Goal: Find specific page/section: Find specific page/section

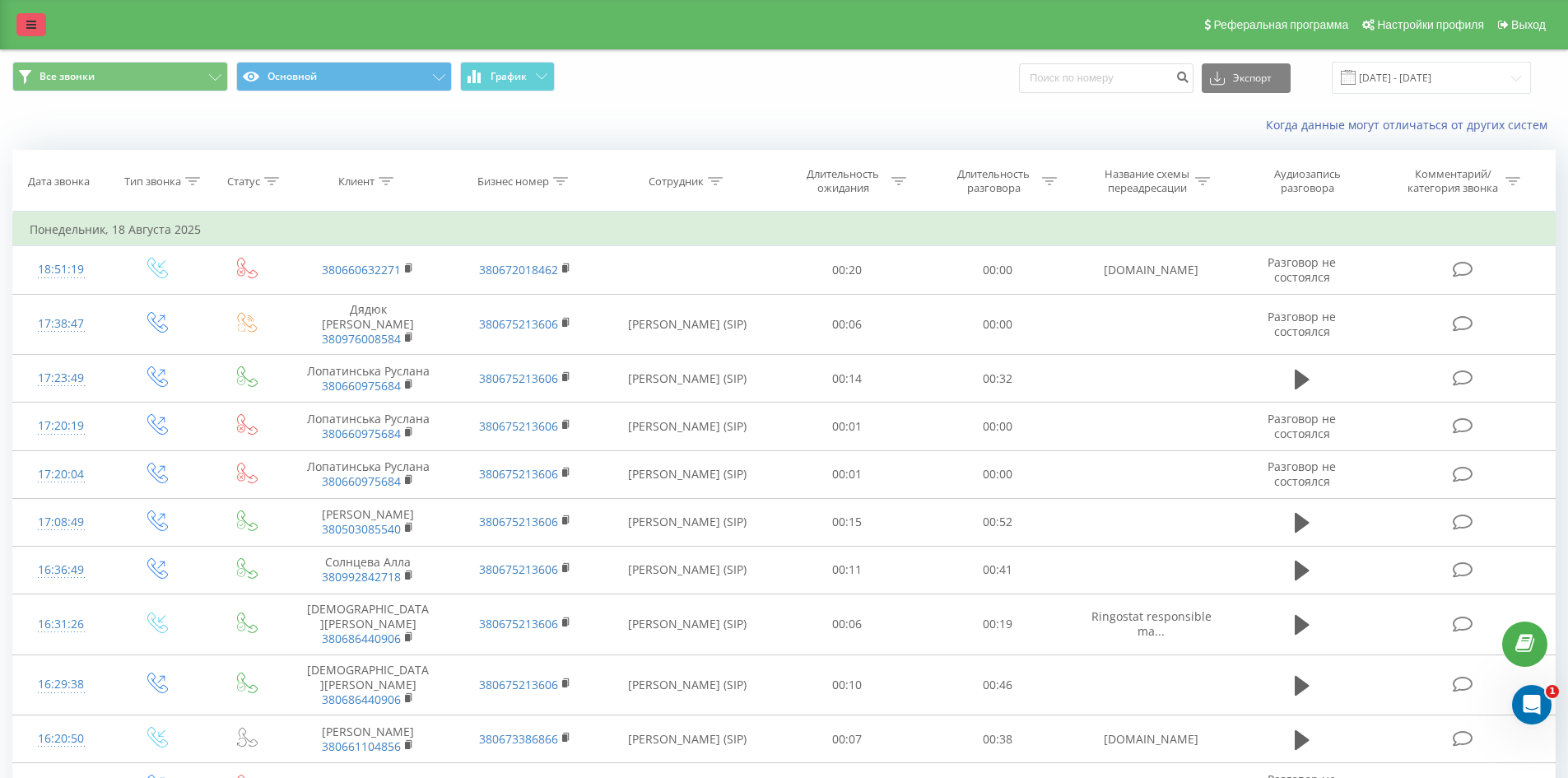
click at [26, 24] on icon at bounding box center [31, 24] width 10 height 12
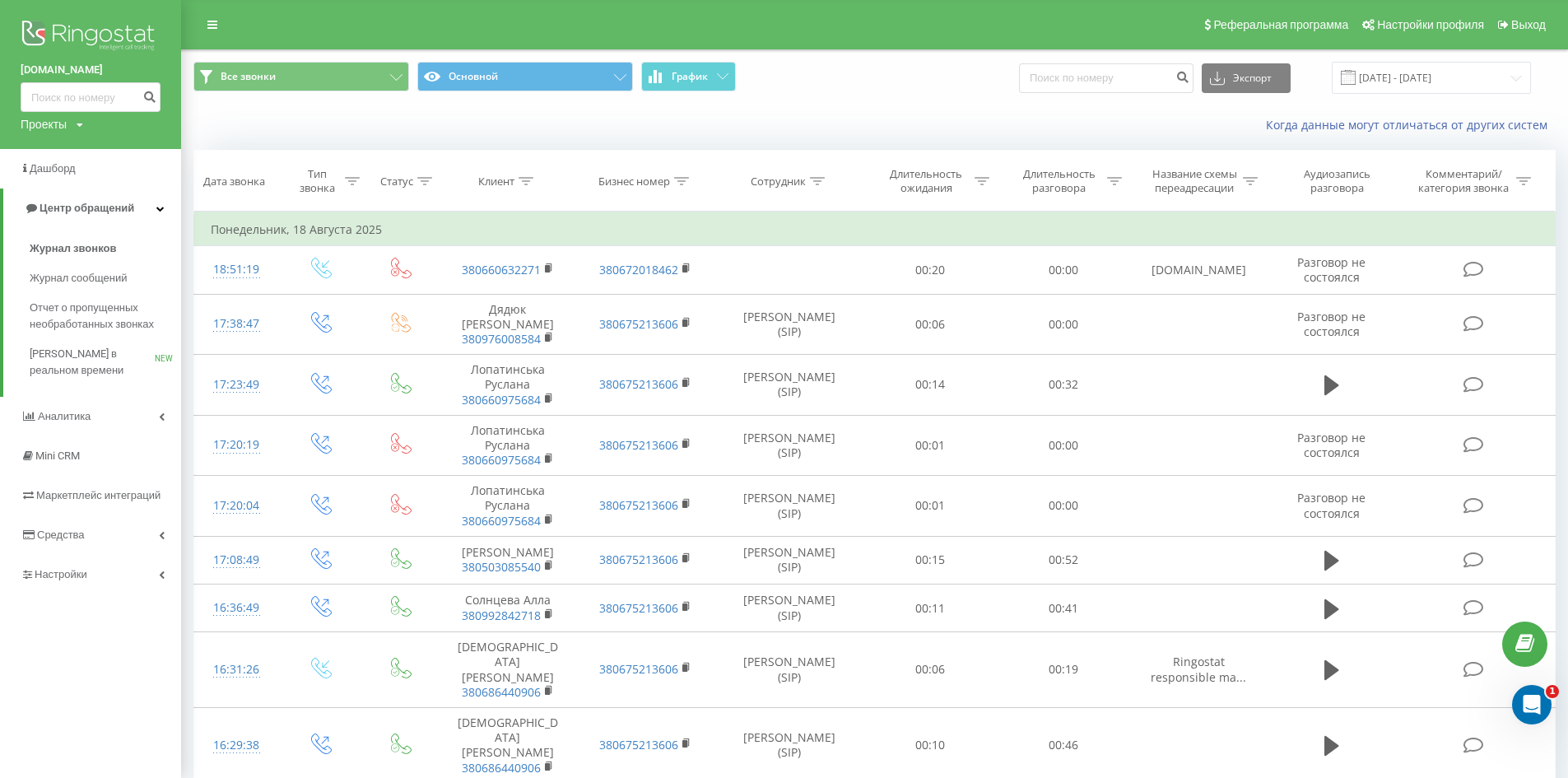
click at [92, 31] on img at bounding box center [90, 37] width 140 height 41
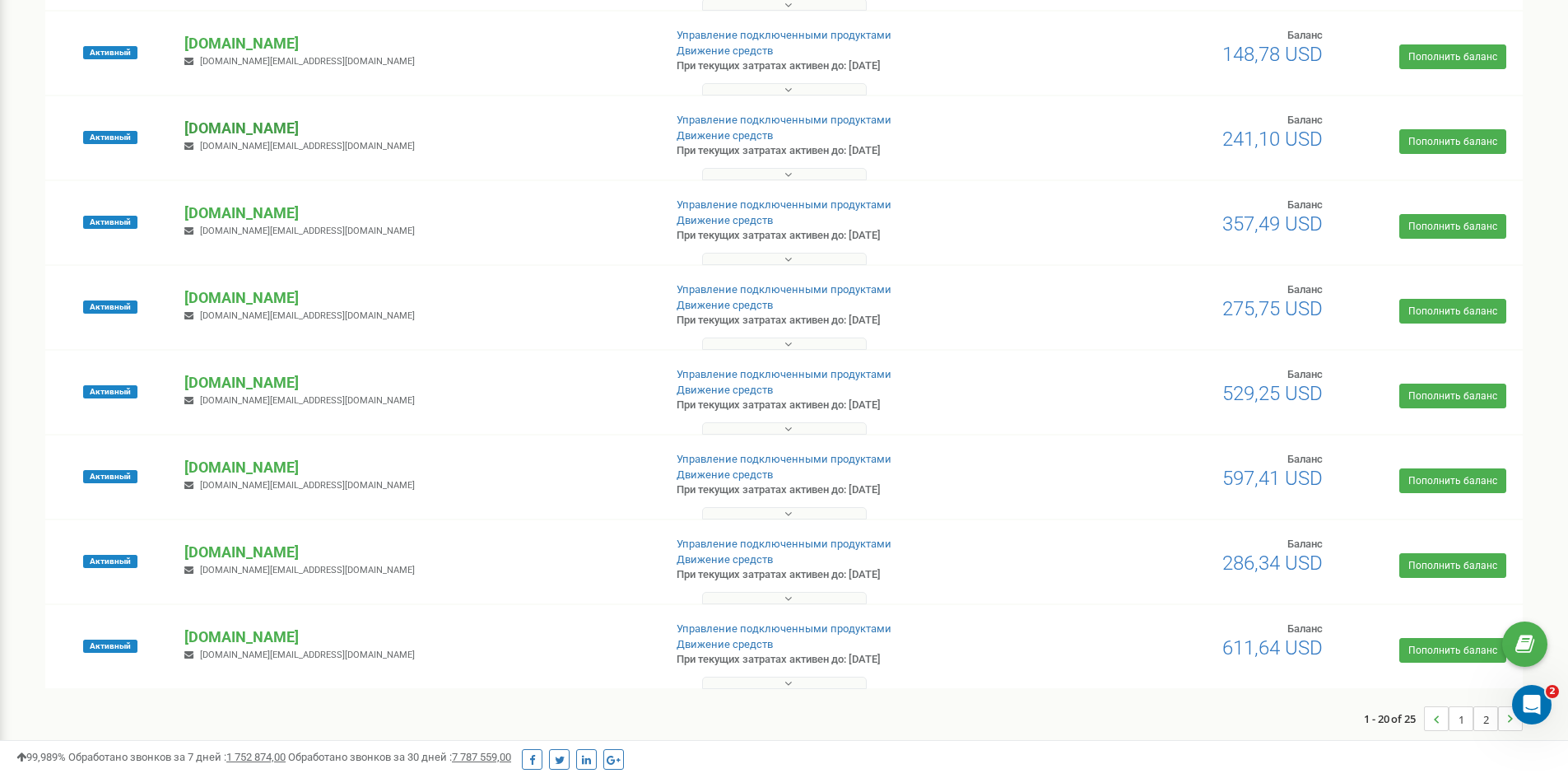
scroll to position [1189, 0]
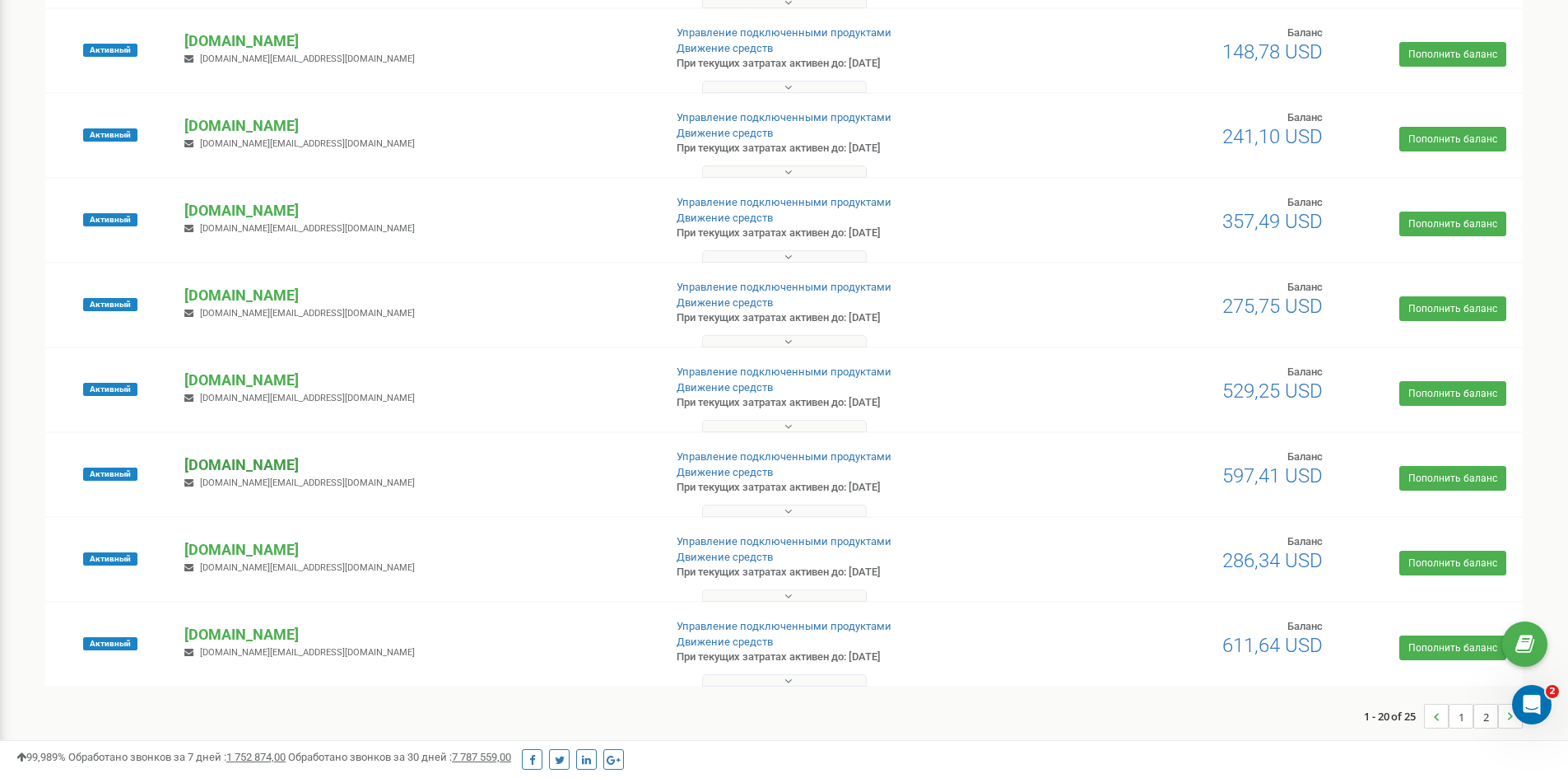
click at [231, 472] on p "[DOMAIN_NAME]" at bounding box center [417, 465] width 465 height 21
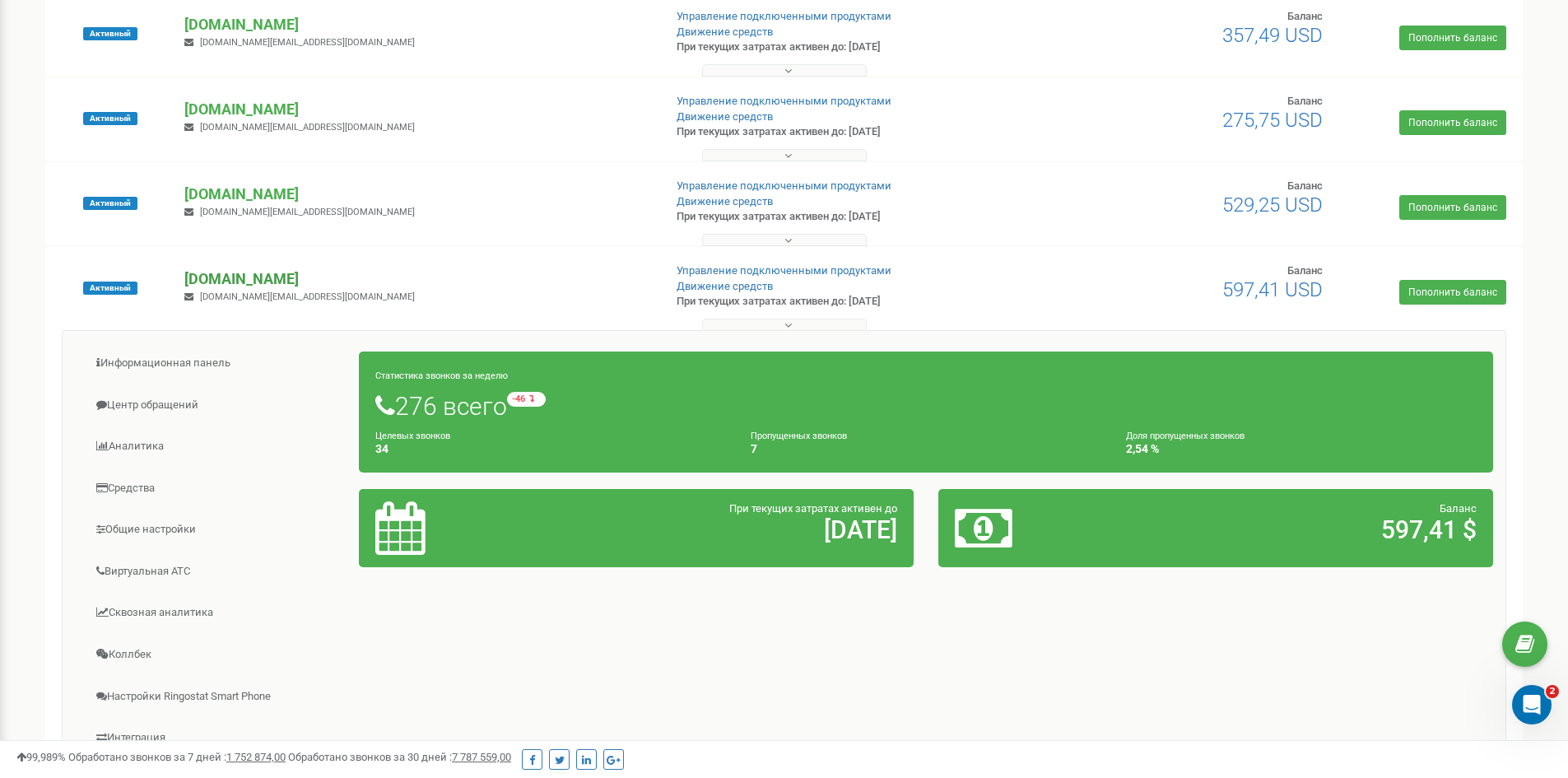
scroll to position [1601, 0]
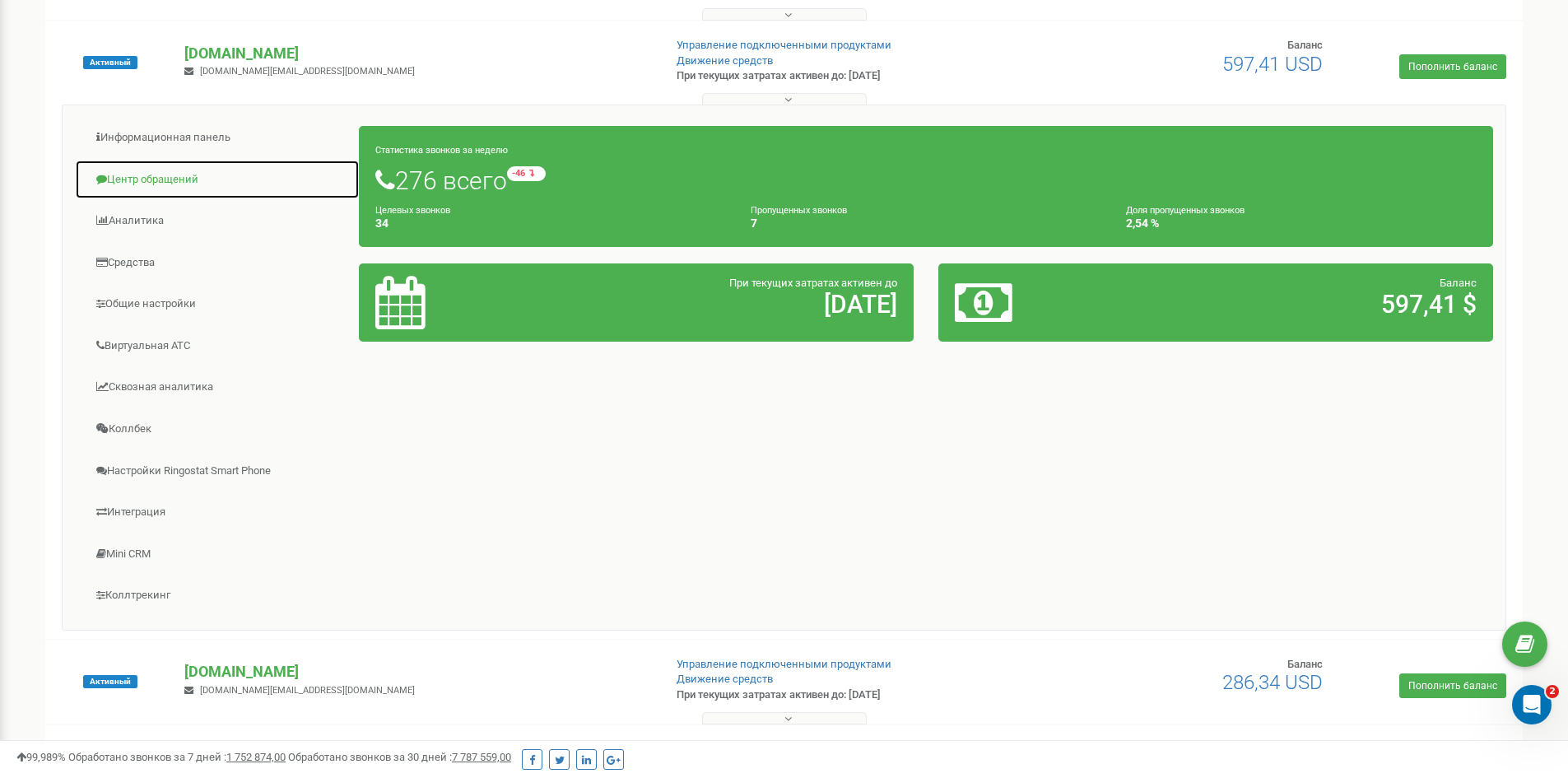
click at [170, 180] on link "Центр обращений" at bounding box center [217, 179] width 285 height 40
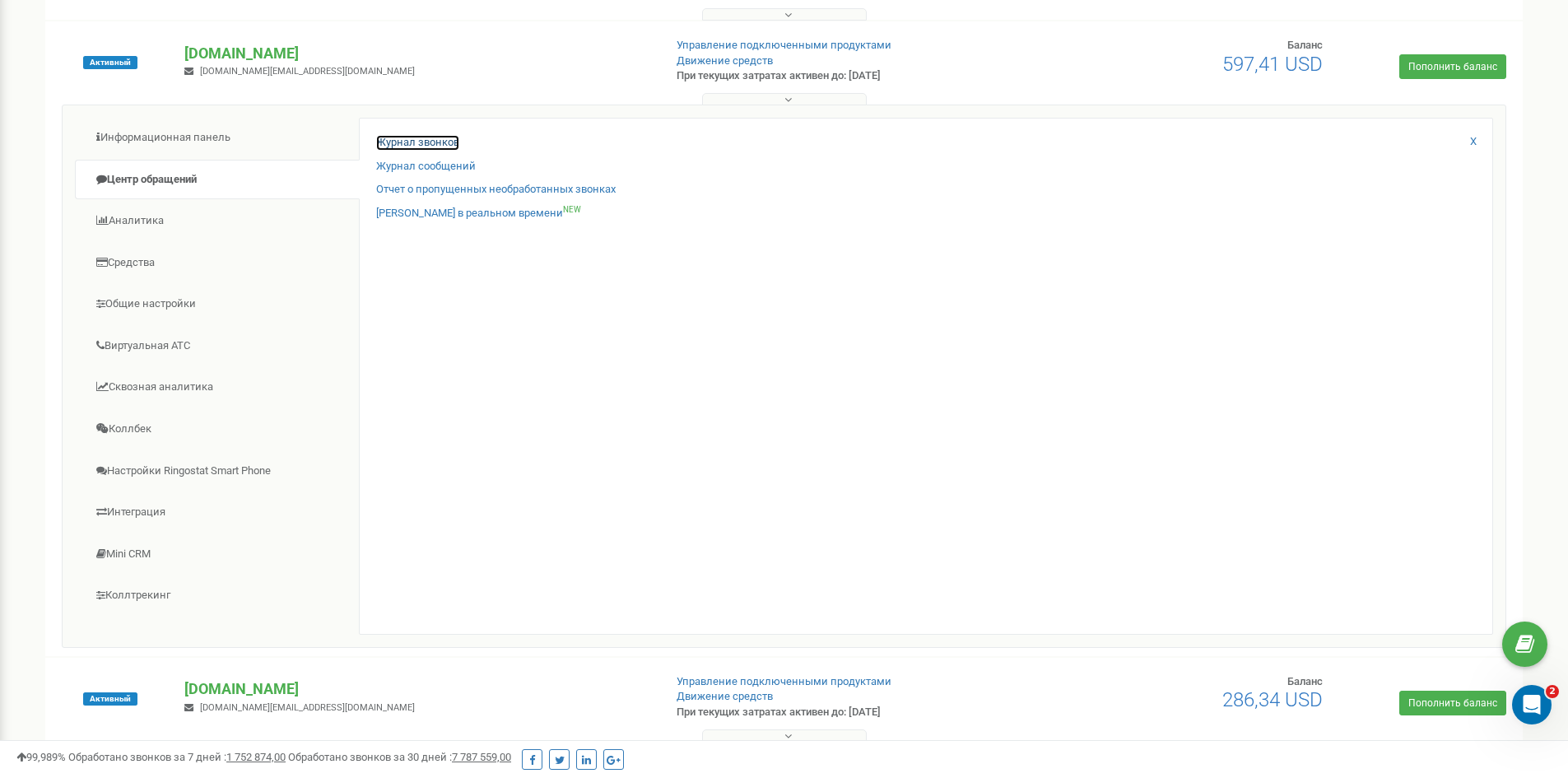
click at [404, 141] on link "Журнал звонков" at bounding box center [417, 143] width 83 height 16
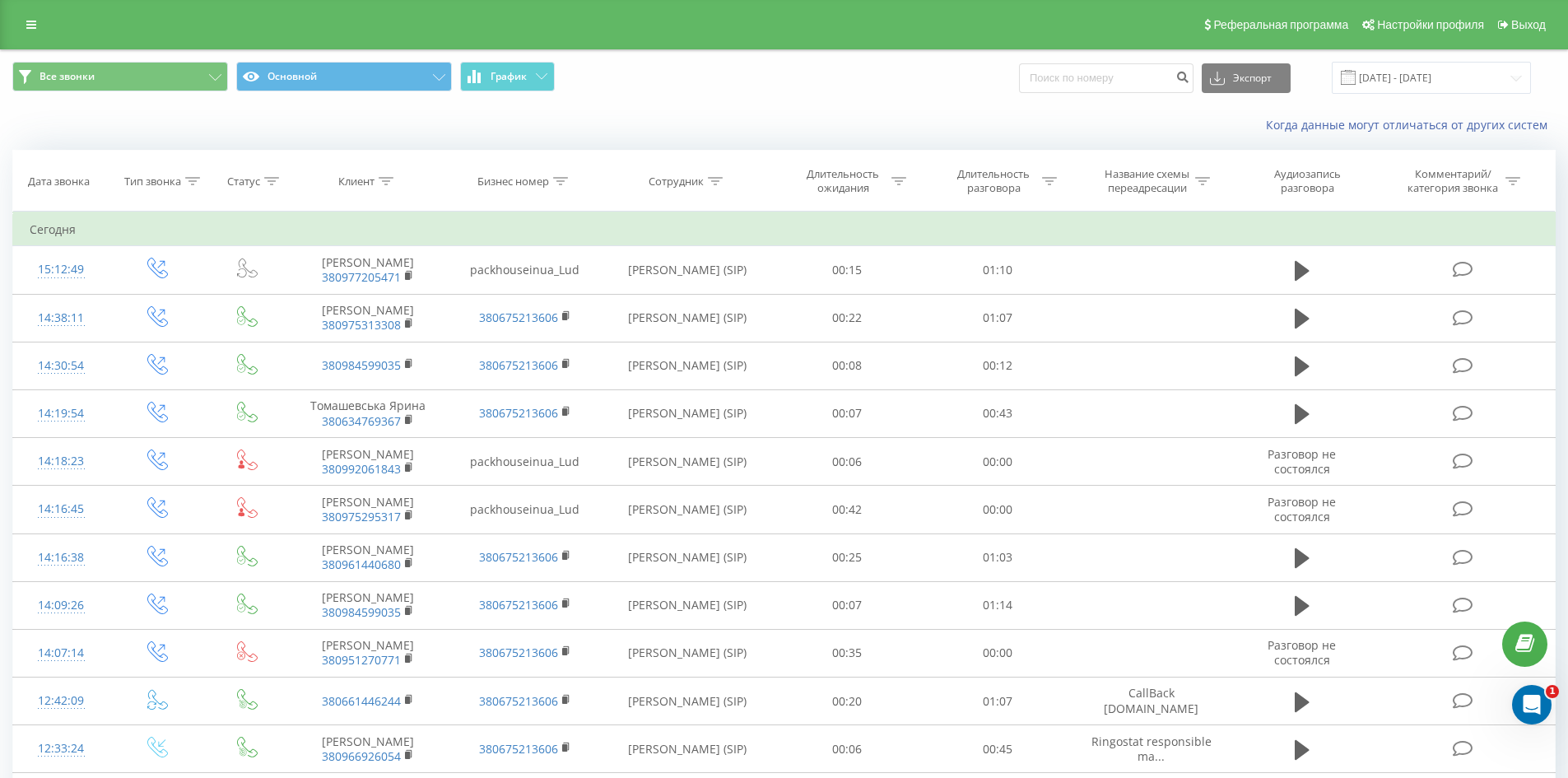
click at [847, 88] on div "Все звонки Основной График Экспорт .csv .xls .xlsx [DATE] - [DATE]" at bounding box center [784, 77] width 1543 height 32
